Goal: Find specific page/section: Find specific page/section

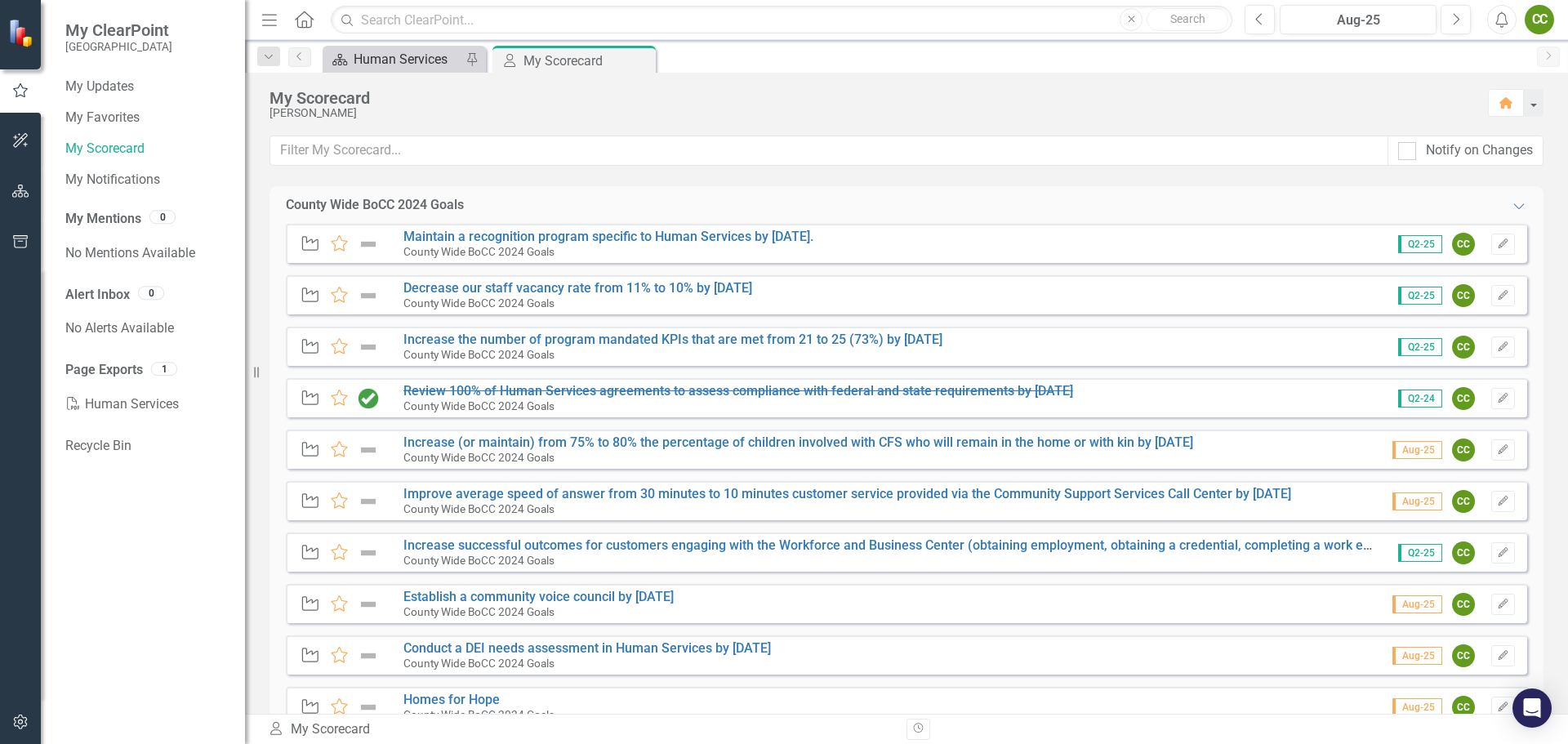
click at [404, 50] on div "Human Services" at bounding box center [407, 59] width 108 height 20
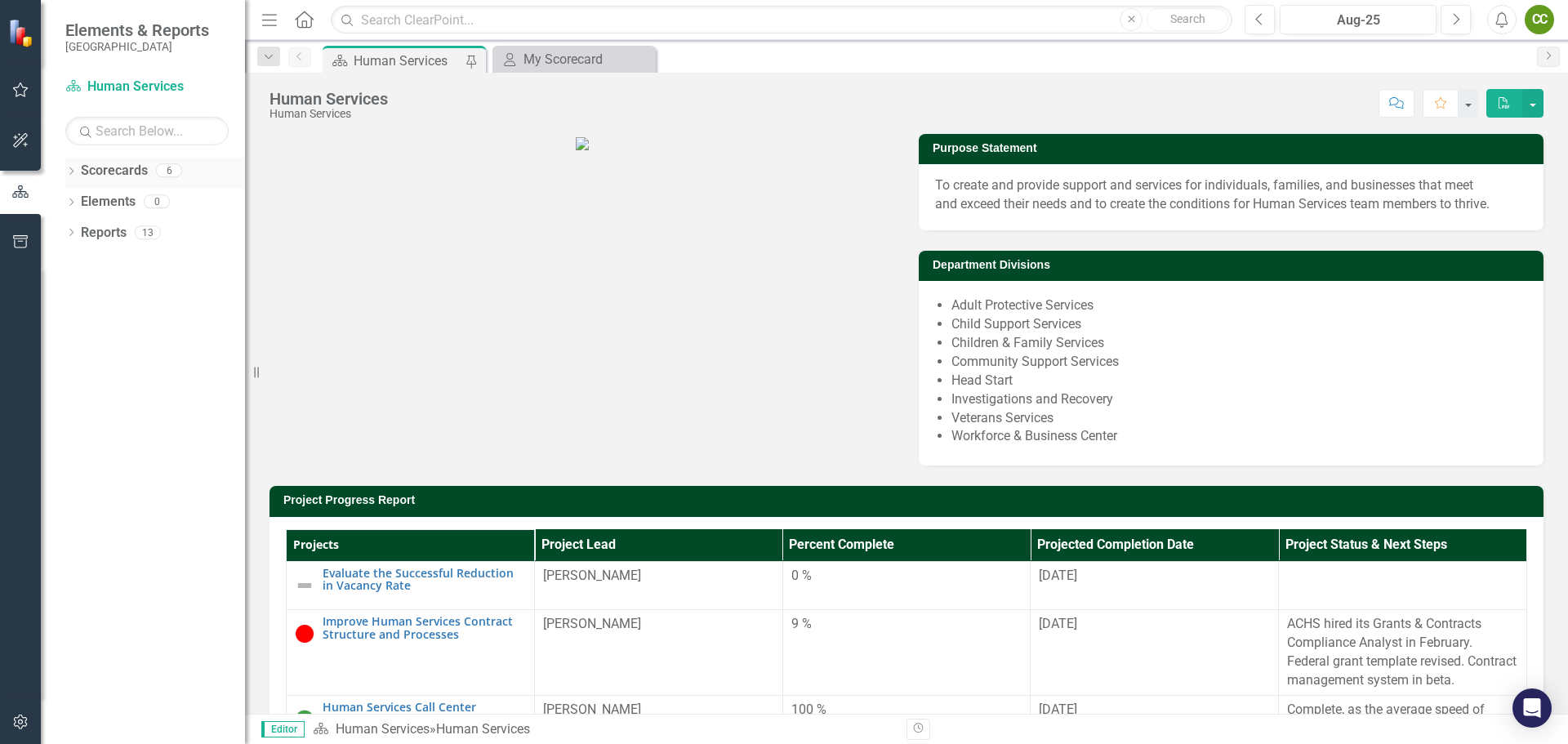
click at [75, 175] on icon "Dropdown" at bounding box center [71, 173] width 12 height 9
click at [139, 265] on link "County Wide BoCC 2025 Goals" at bounding box center [167, 264] width 155 height 19
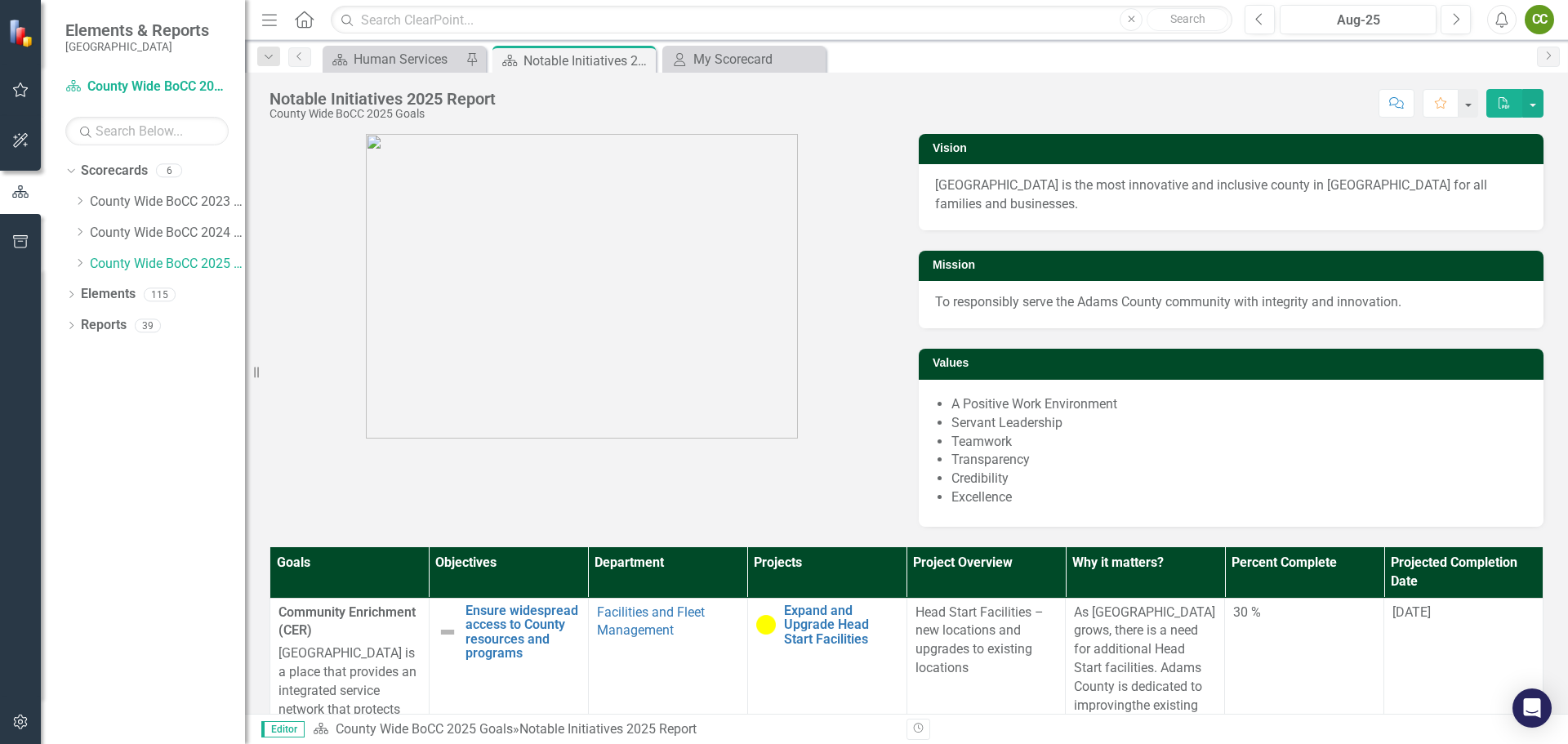
click at [628, 548] on th "Department" at bounding box center [667, 573] width 159 height 51
click at [628, 548] on th "Department Sort Ascending" at bounding box center [667, 573] width 159 height 51
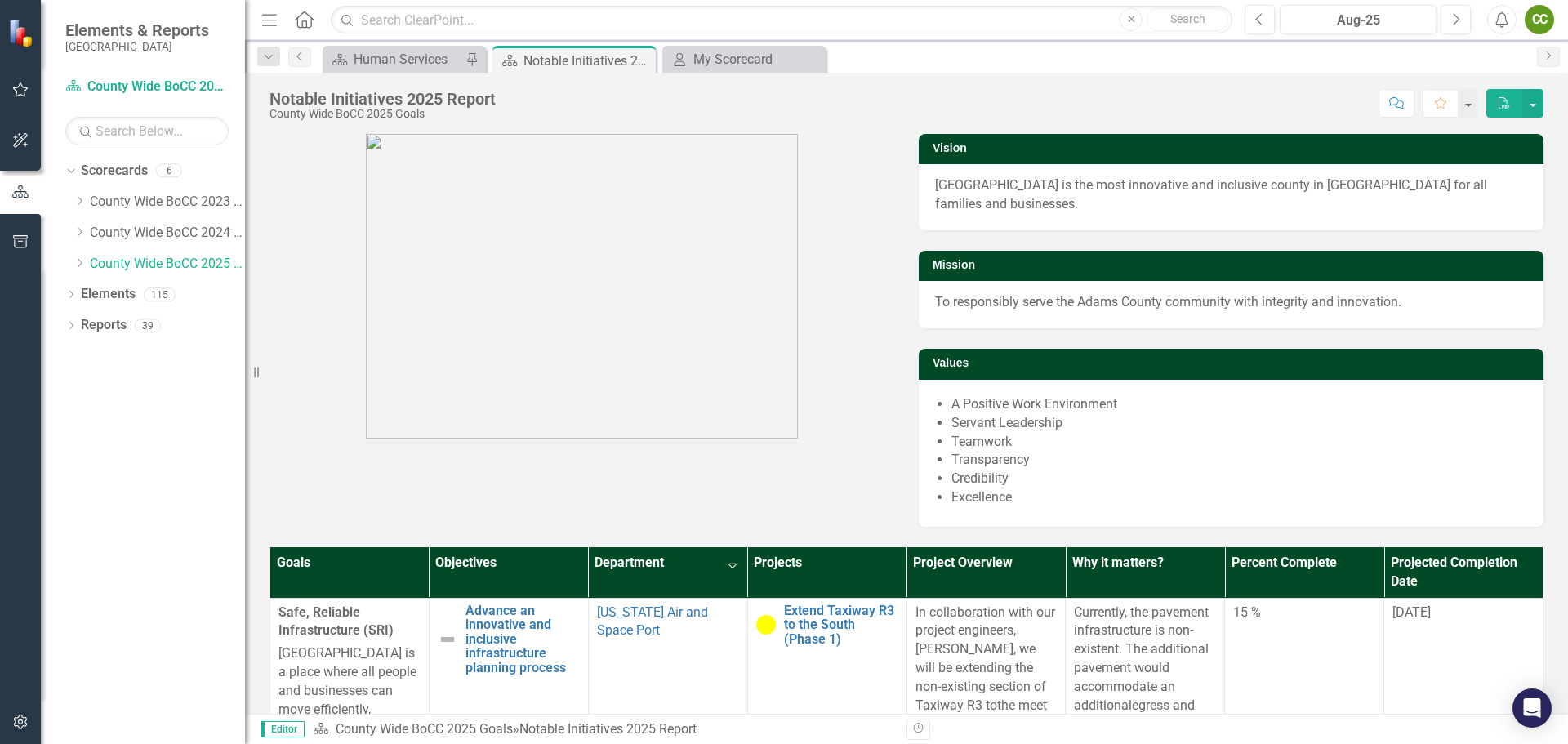
click at [722, 548] on th "Department Sort Descending" at bounding box center [667, 573] width 159 height 51
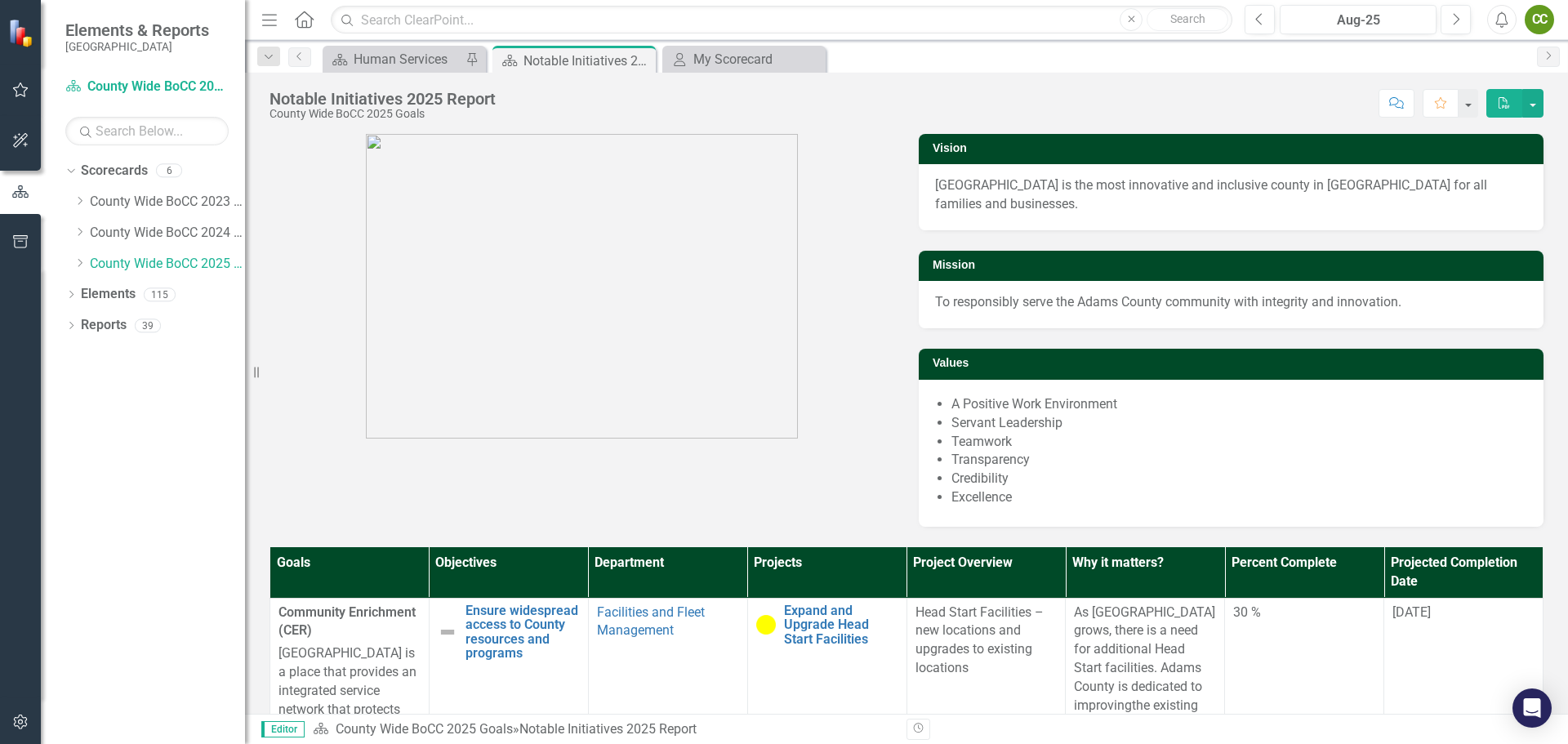
click at [722, 548] on th "Department" at bounding box center [667, 573] width 159 height 51
click at [720, 548] on th "Department Sort Ascending" at bounding box center [667, 573] width 159 height 51
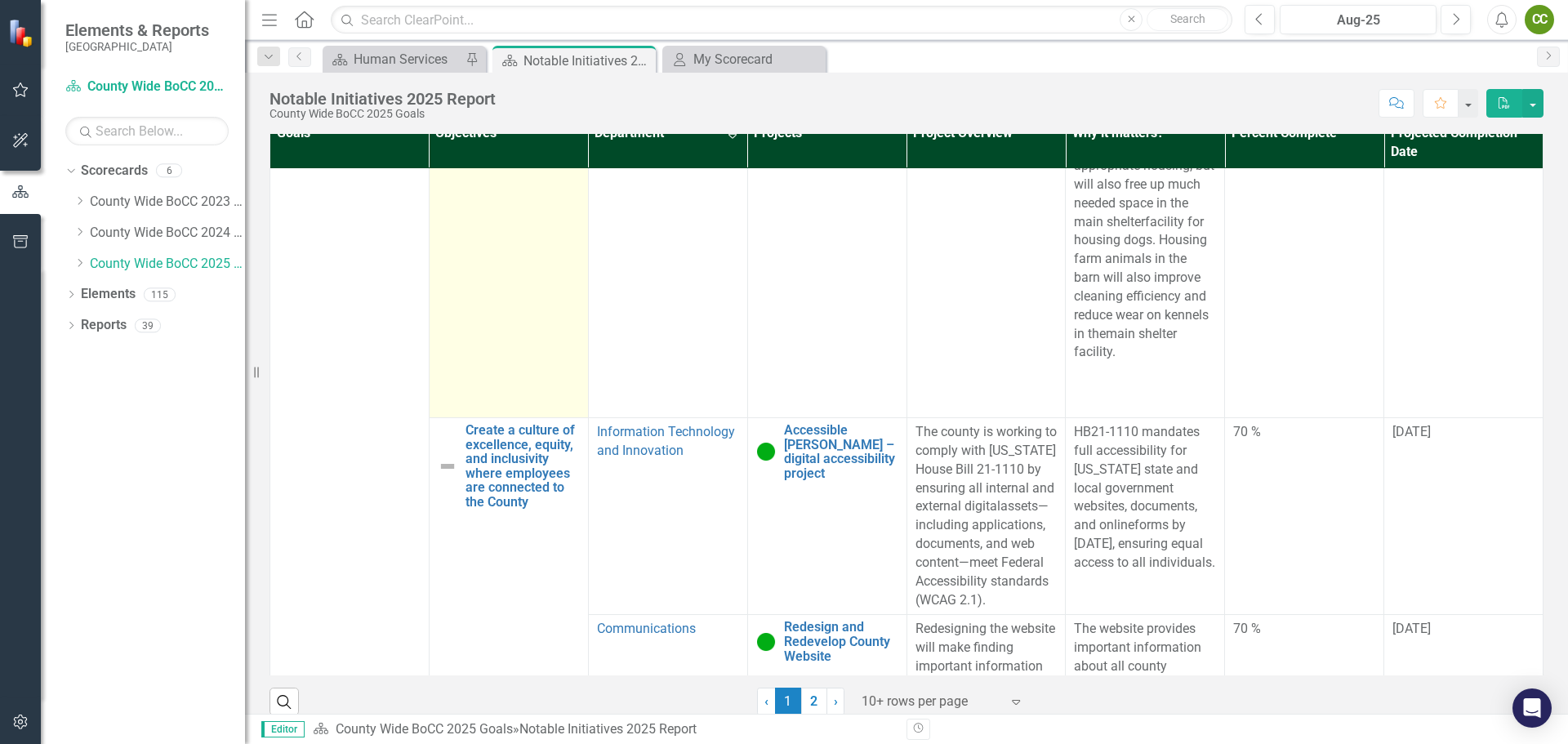
scroll to position [7998, 0]
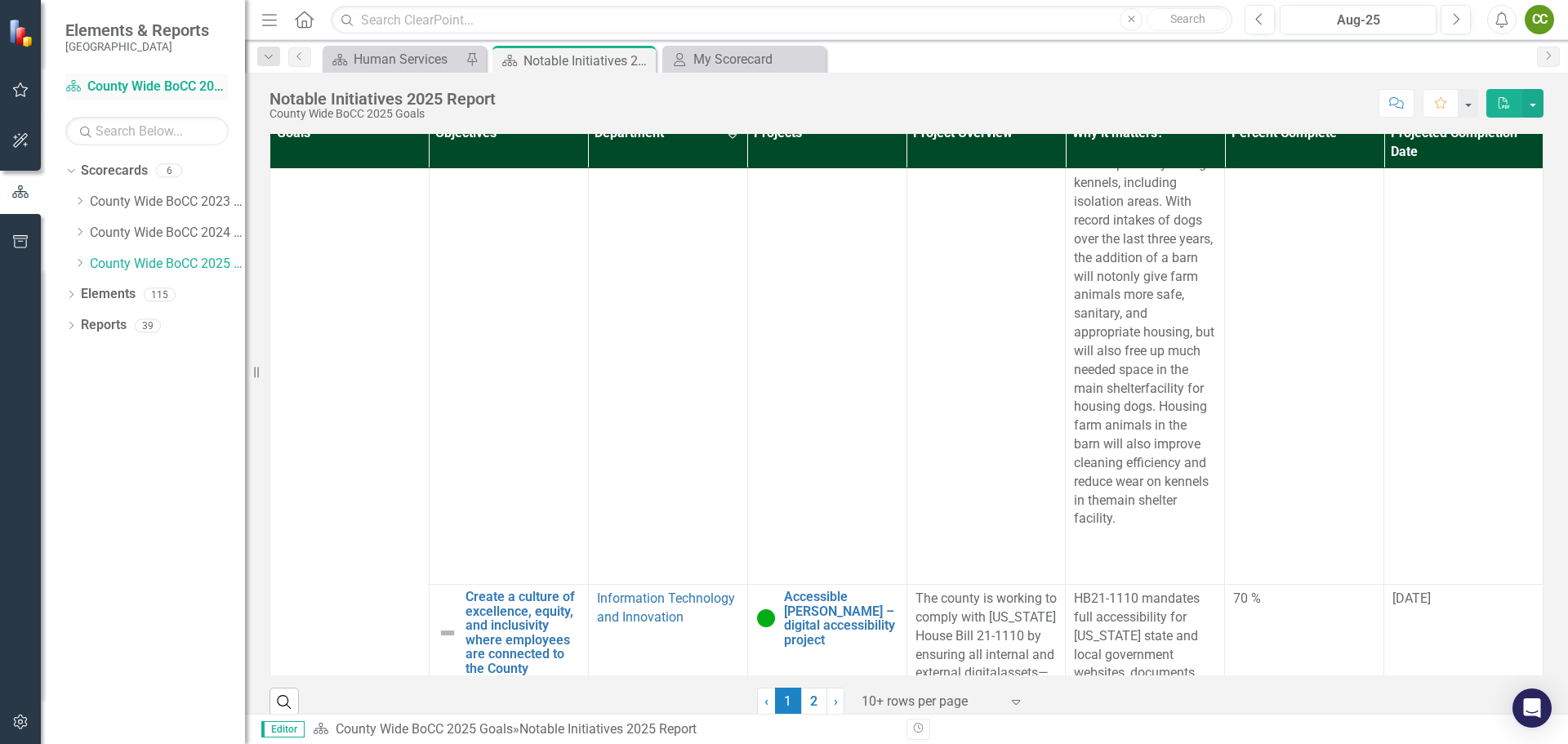
click at [138, 85] on link "Scorecard County Wide BoCC 2025 Goals" at bounding box center [147, 86] width 164 height 19
click at [148, 94] on link "Scorecard County Wide BoCC 2025 Goals" at bounding box center [147, 86] width 164 height 19
click at [151, 87] on link "Scorecard County Wide BoCC 2025 Goals" at bounding box center [147, 86] width 164 height 19
click at [150, 81] on link "Scorecard County Wide BoCC 2025 Goals" at bounding box center [147, 86] width 164 height 19
